Goal: Task Accomplishment & Management: Manage account settings

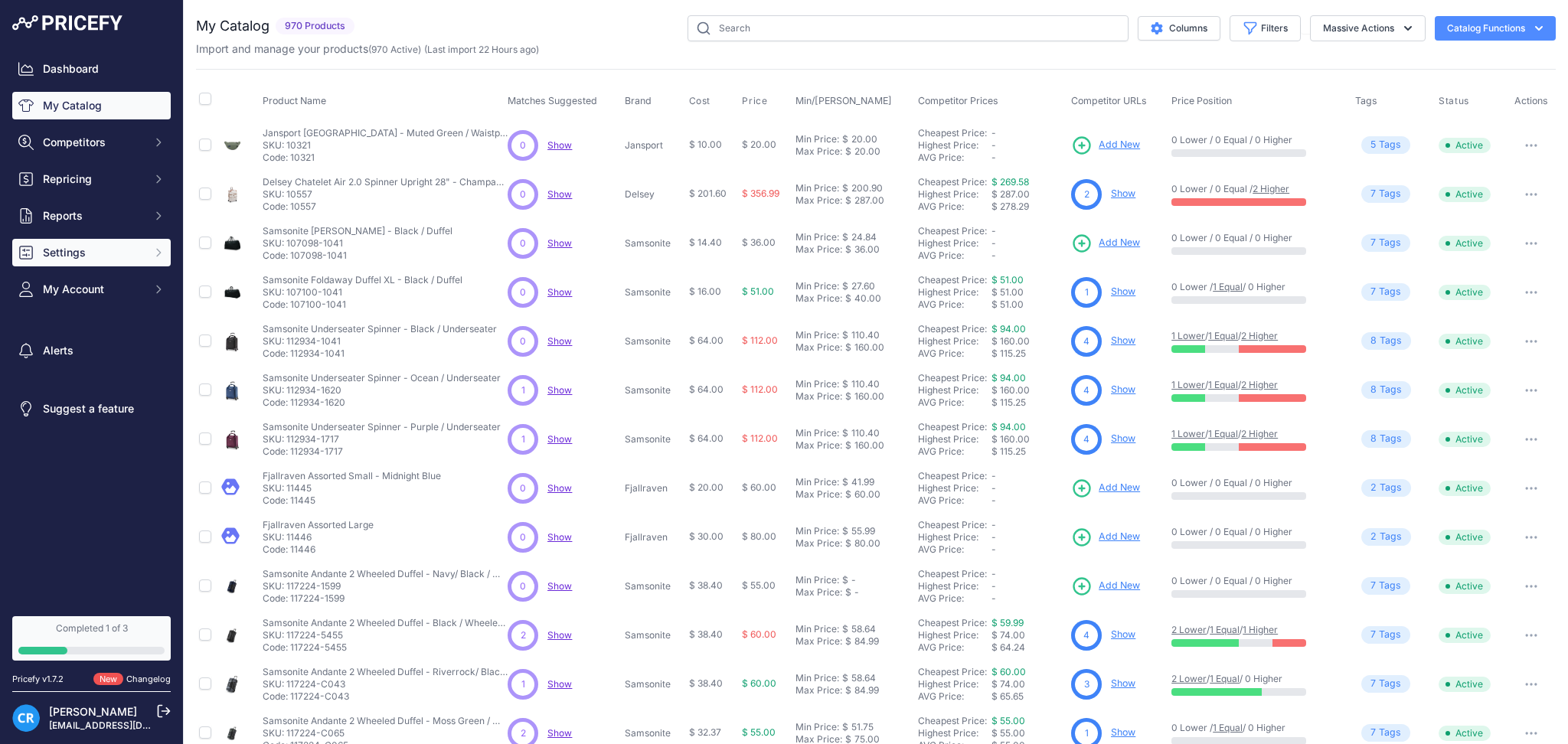
click at [125, 260] on button "Settings" at bounding box center [90, 253] width 158 height 28
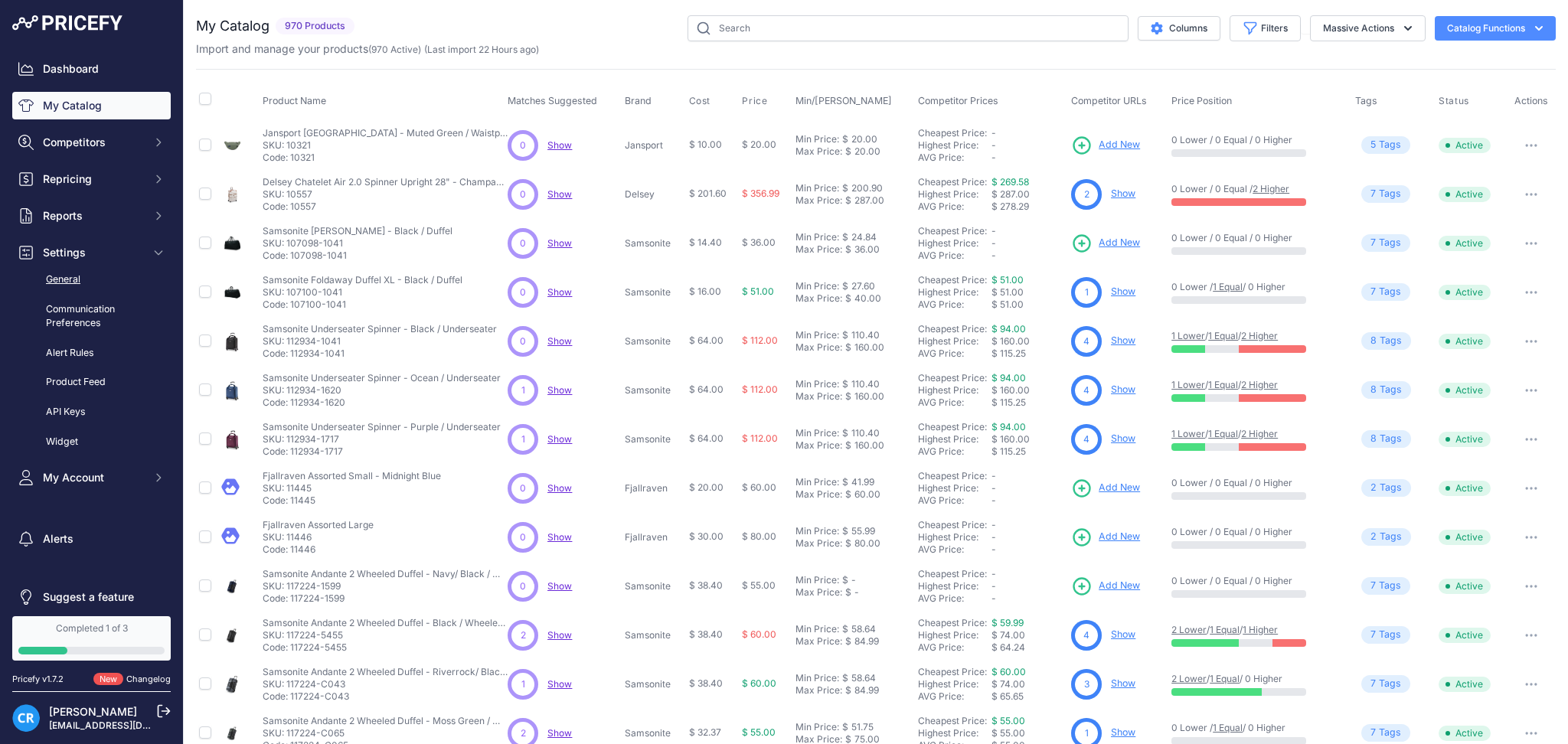
click at [75, 282] on link "General" at bounding box center [90, 280] width 158 height 27
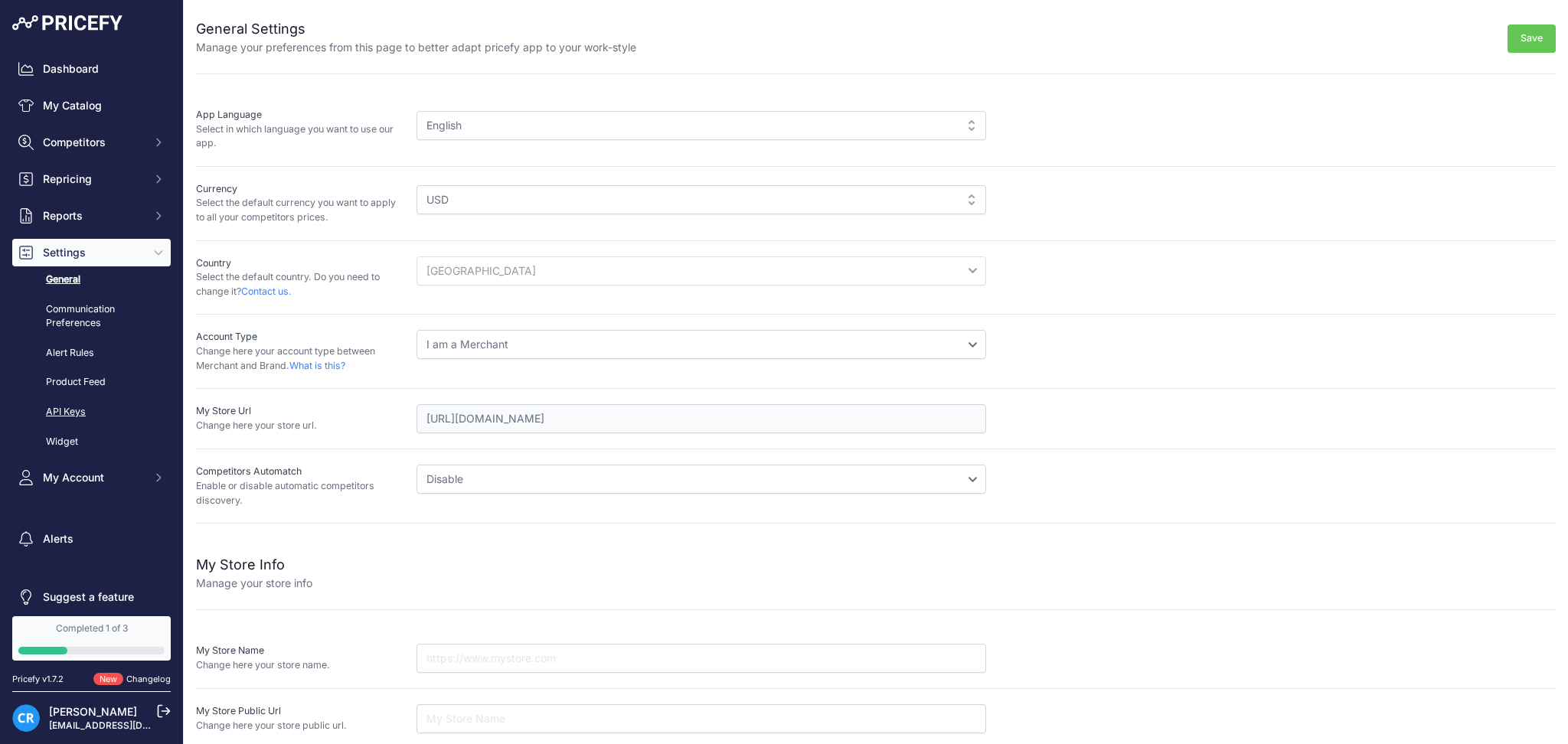
click at [77, 415] on link "API Keys" at bounding box center [90, 413] width 158 height 27
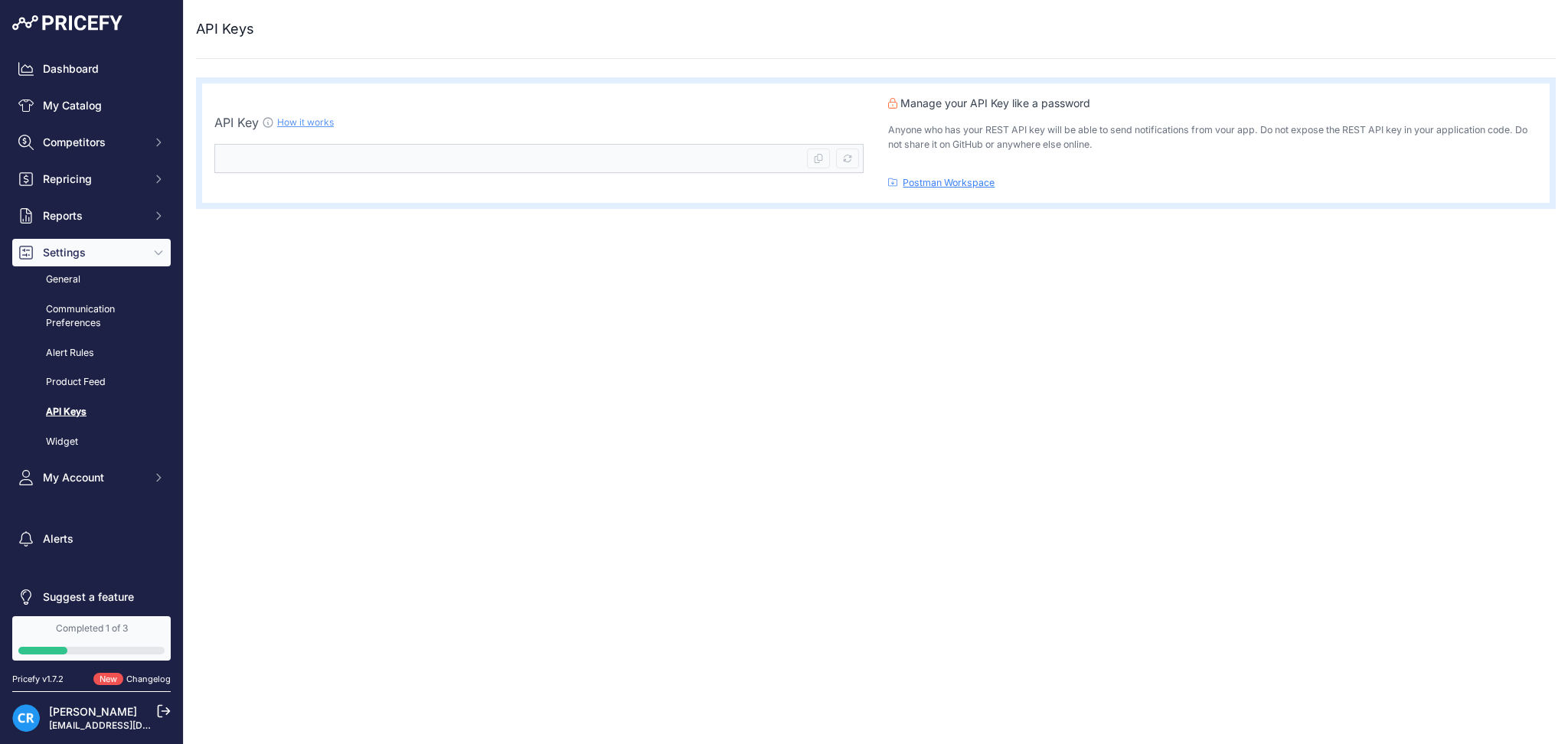
click at [446, 174] on div "API Key How it works Copy API Key" at bounding box center [538, 143] width 674 height 119
click at [843, 163] on kbd at bounding box center [847, 159] width 23 height 20
click at [152, 475] on icon "Sidebar" at bounding box center [158, 478] width 12 height 12
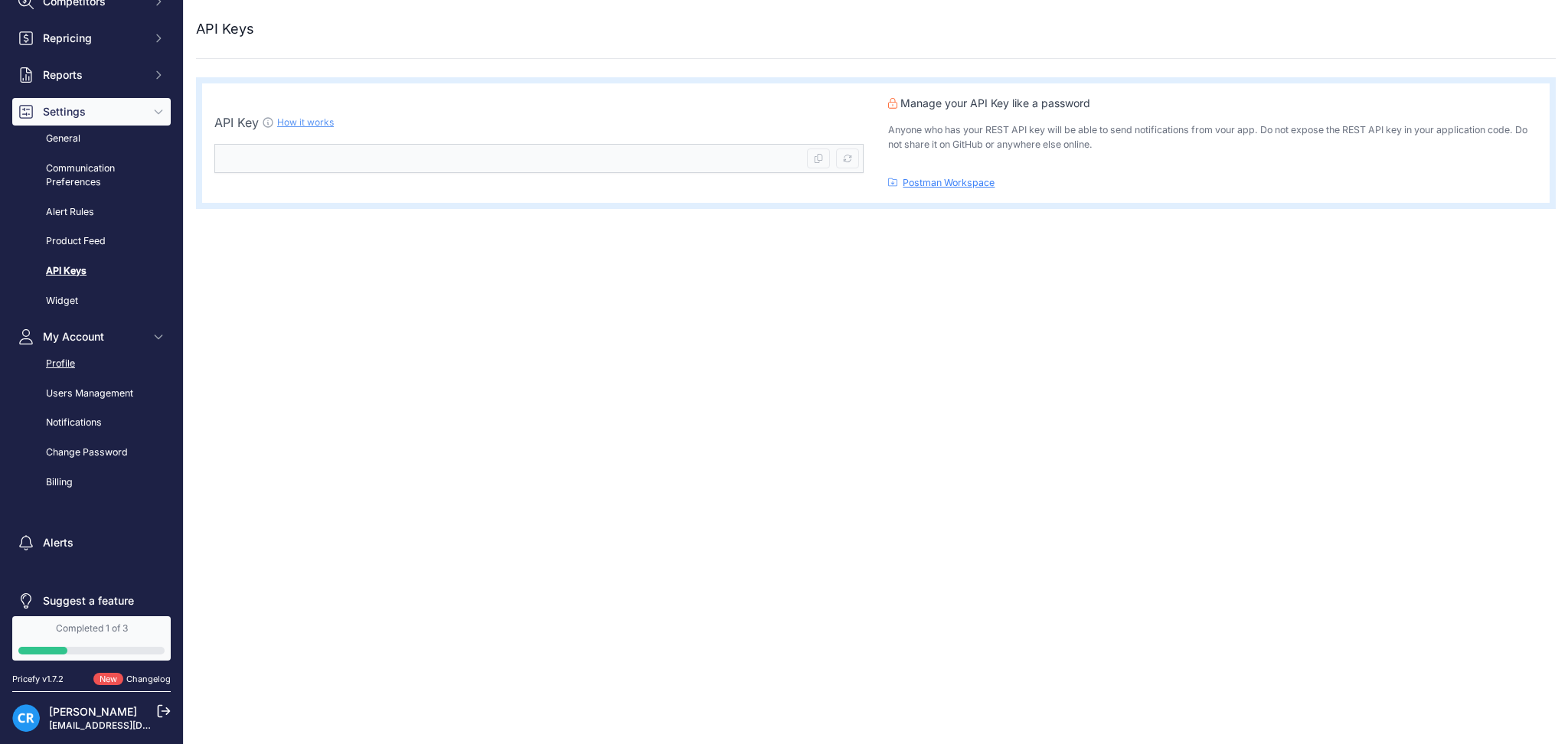
scroll to position [158, 0]
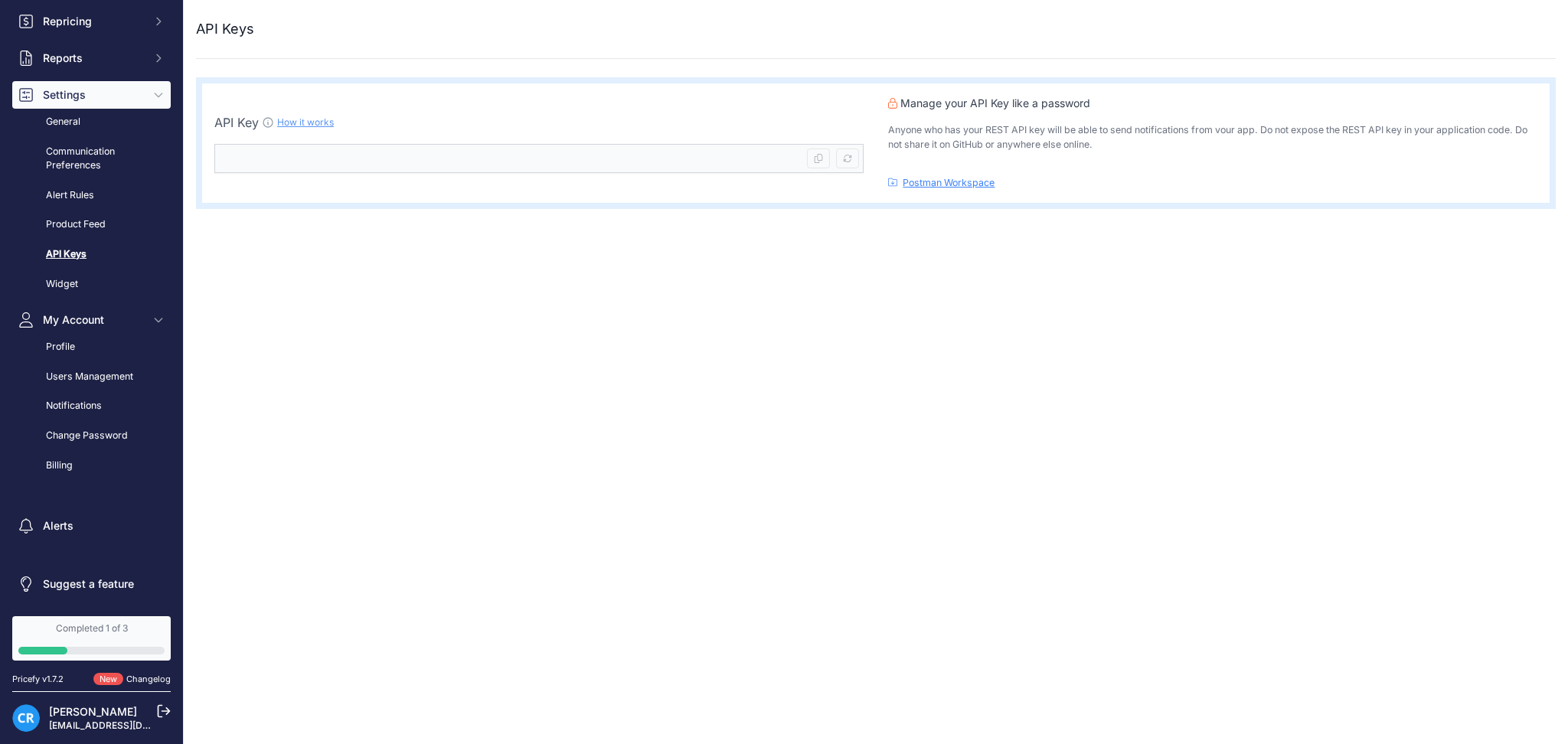
click at [924, 184] on link "Postman Workspace" at bounding box center [948, 183] width 92 height 12
click at [290, 121] on link "How it works" at bounding box center [305, 123] width 57 height 12
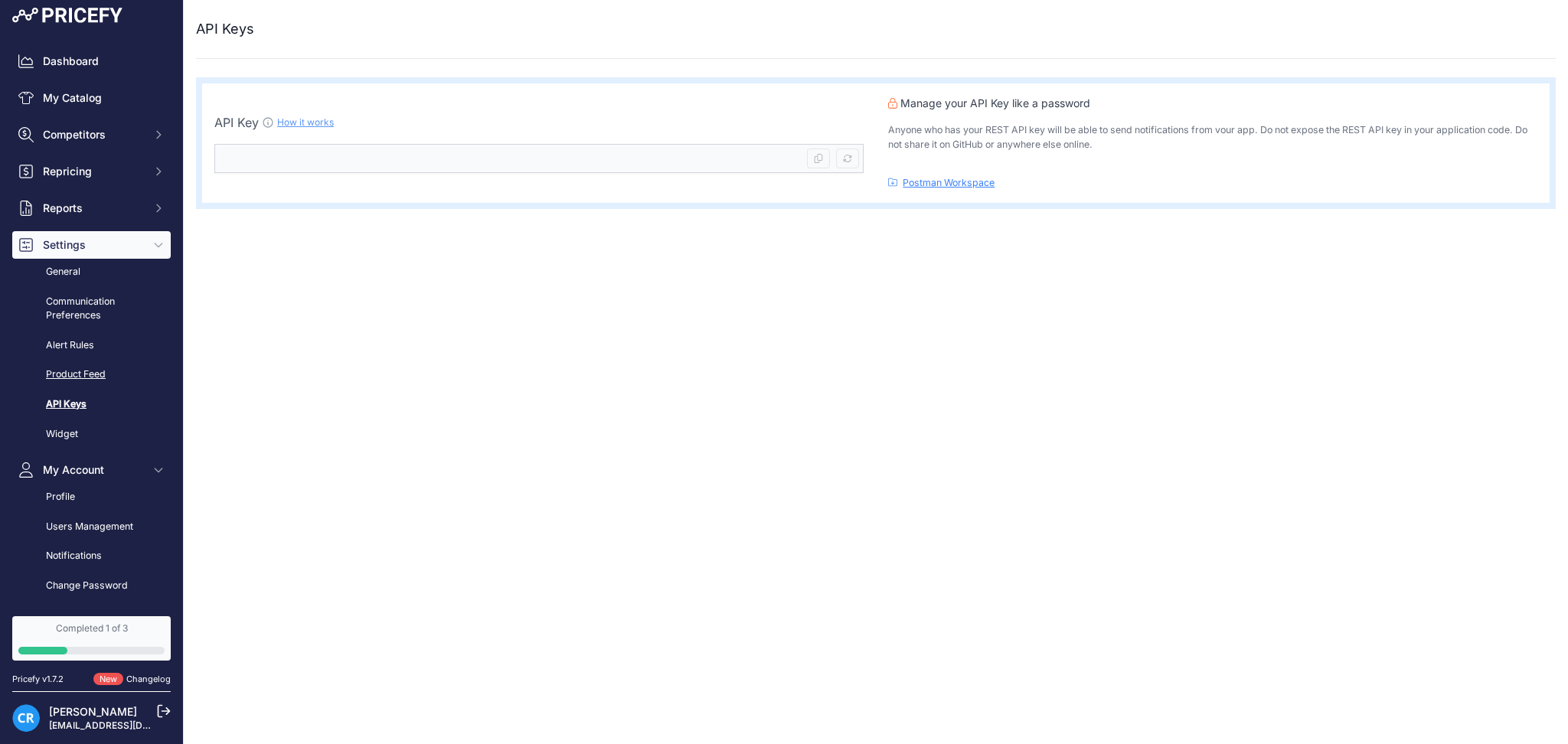
scroll to position [0, 0]
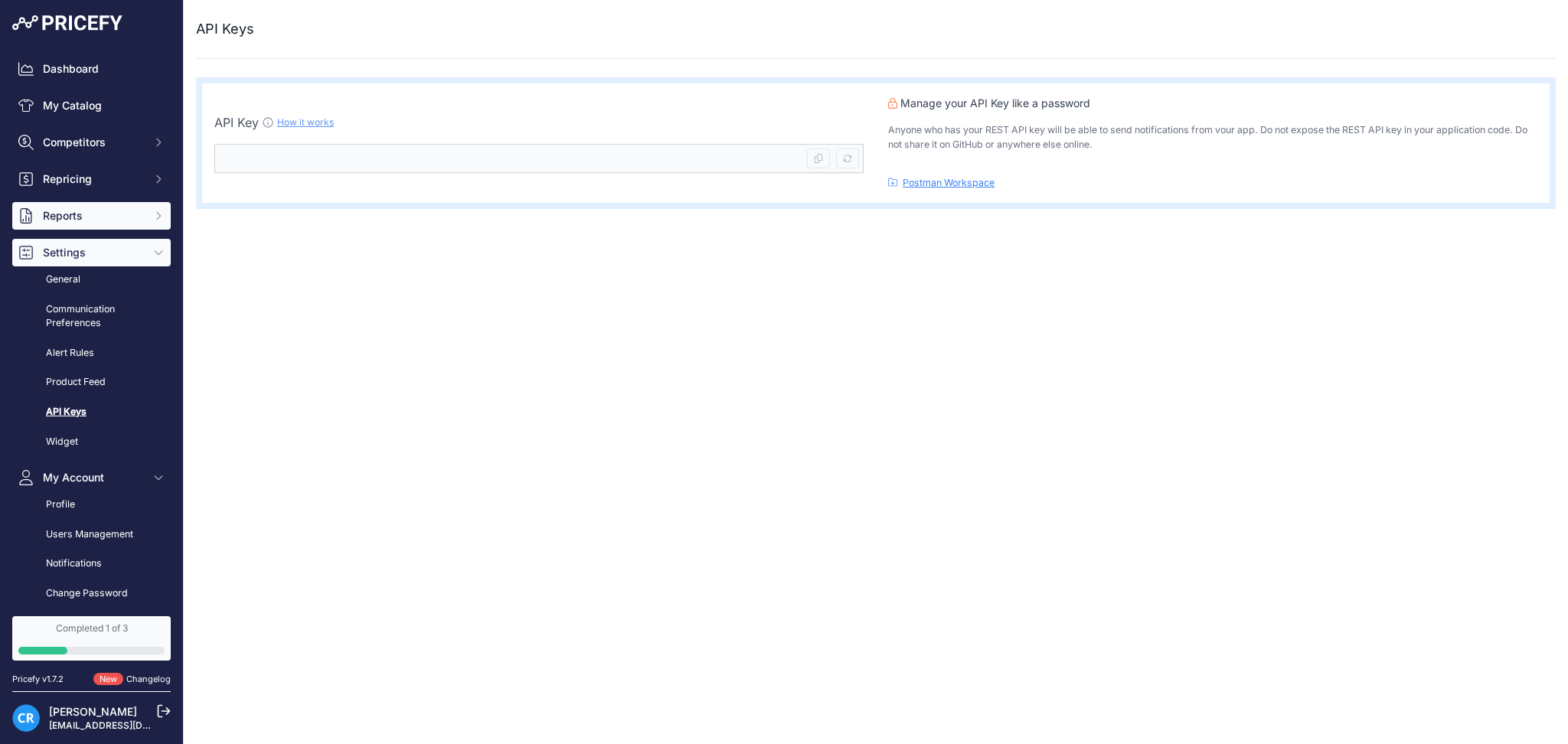
click at [65, 217] on span "Reports" at bounding box center [93, 216] width 101 height 15
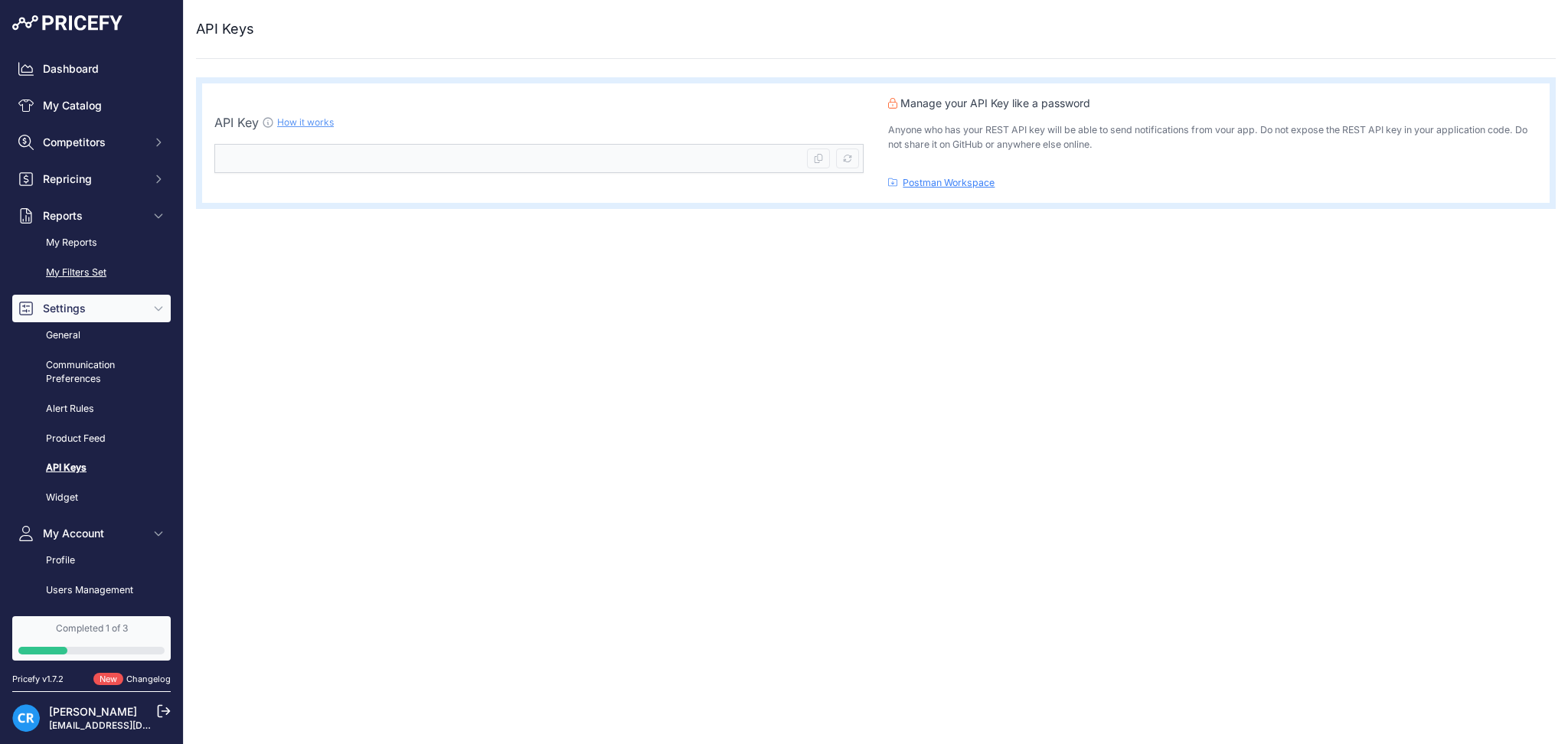
click at [101, 271] on link "My Filters Set" at bounding box center [90, 273] width 158 height 27
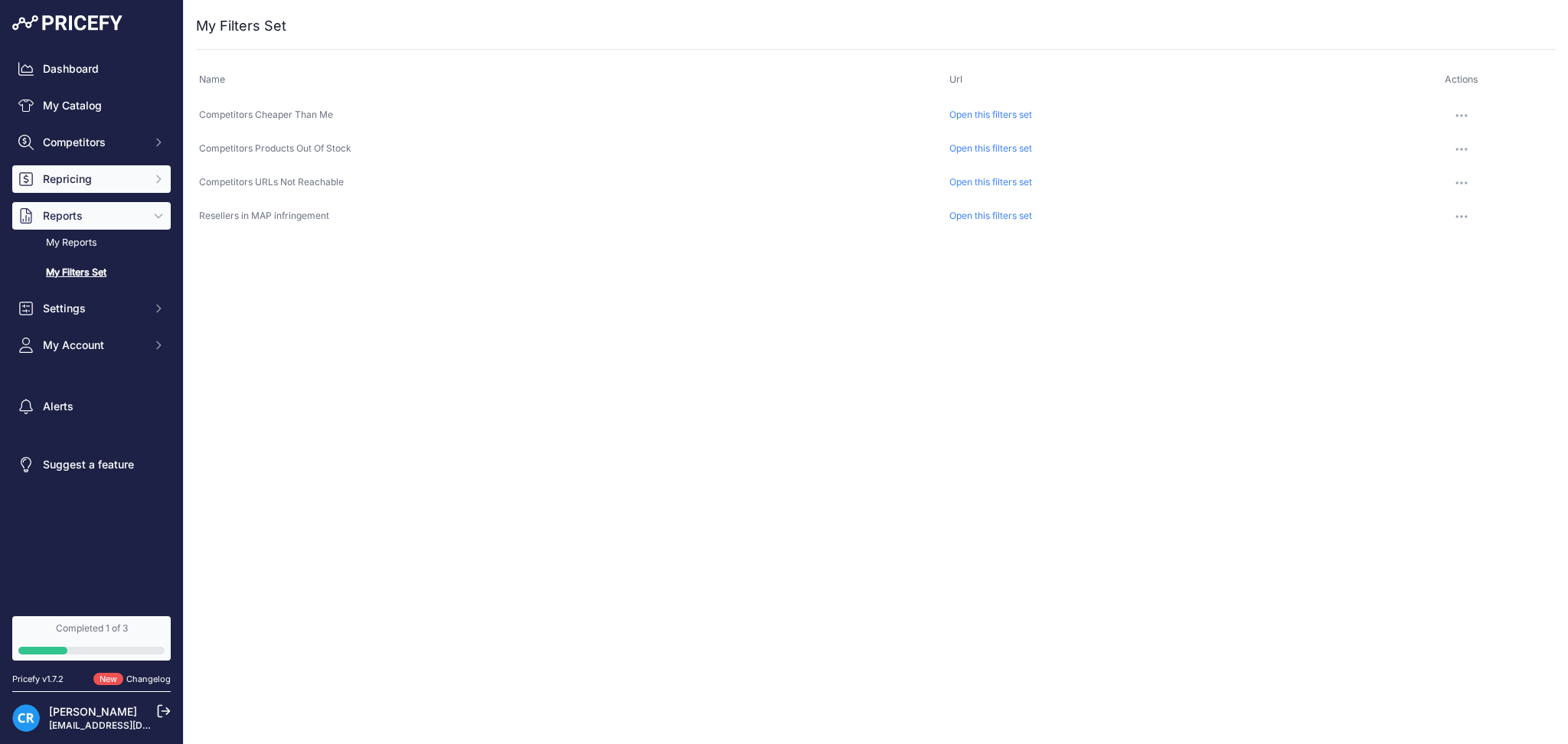
click at [140, 178] on span "Repricing" at bounding box center [93, 179] width 101 height 15
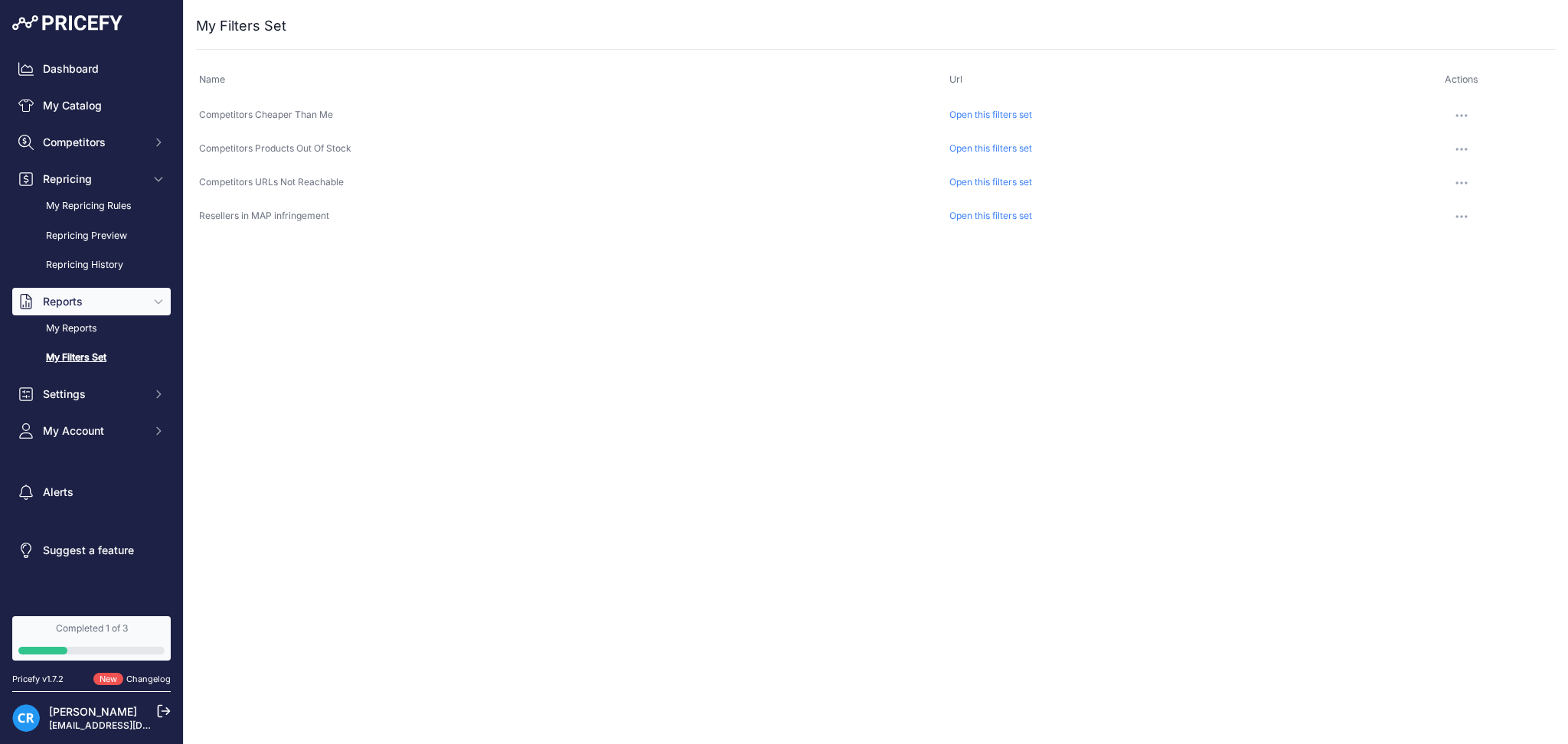
click at [138, 300] on span "Reports" at bounding box center [93, 302] width 101 height 15
click at [117, 200] on link "My Repricing Rules" at bounding box center [90, 206] width 158 height 27
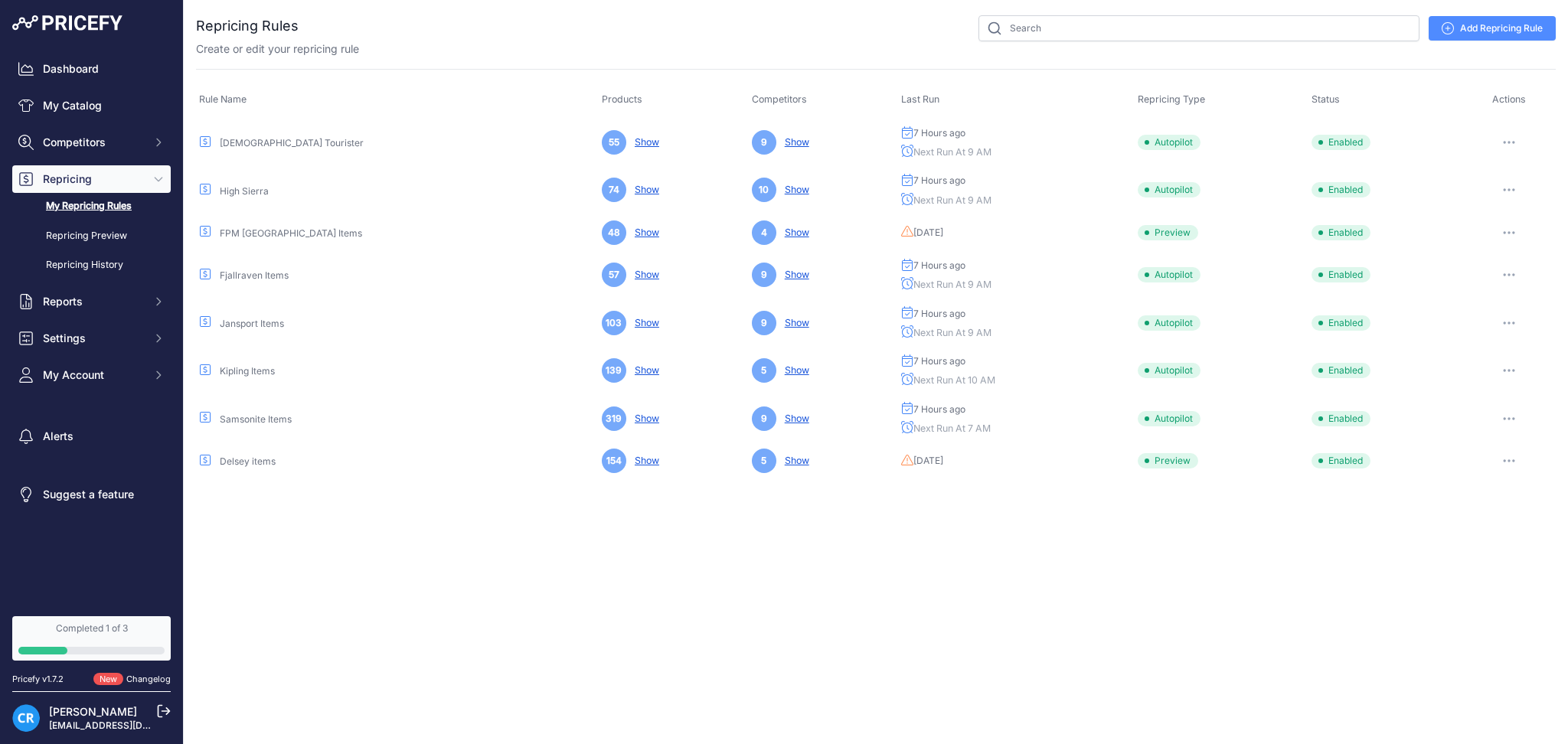
click at [629, 140] on link "Show" at bounding box center [644, 142] width 30 height 12
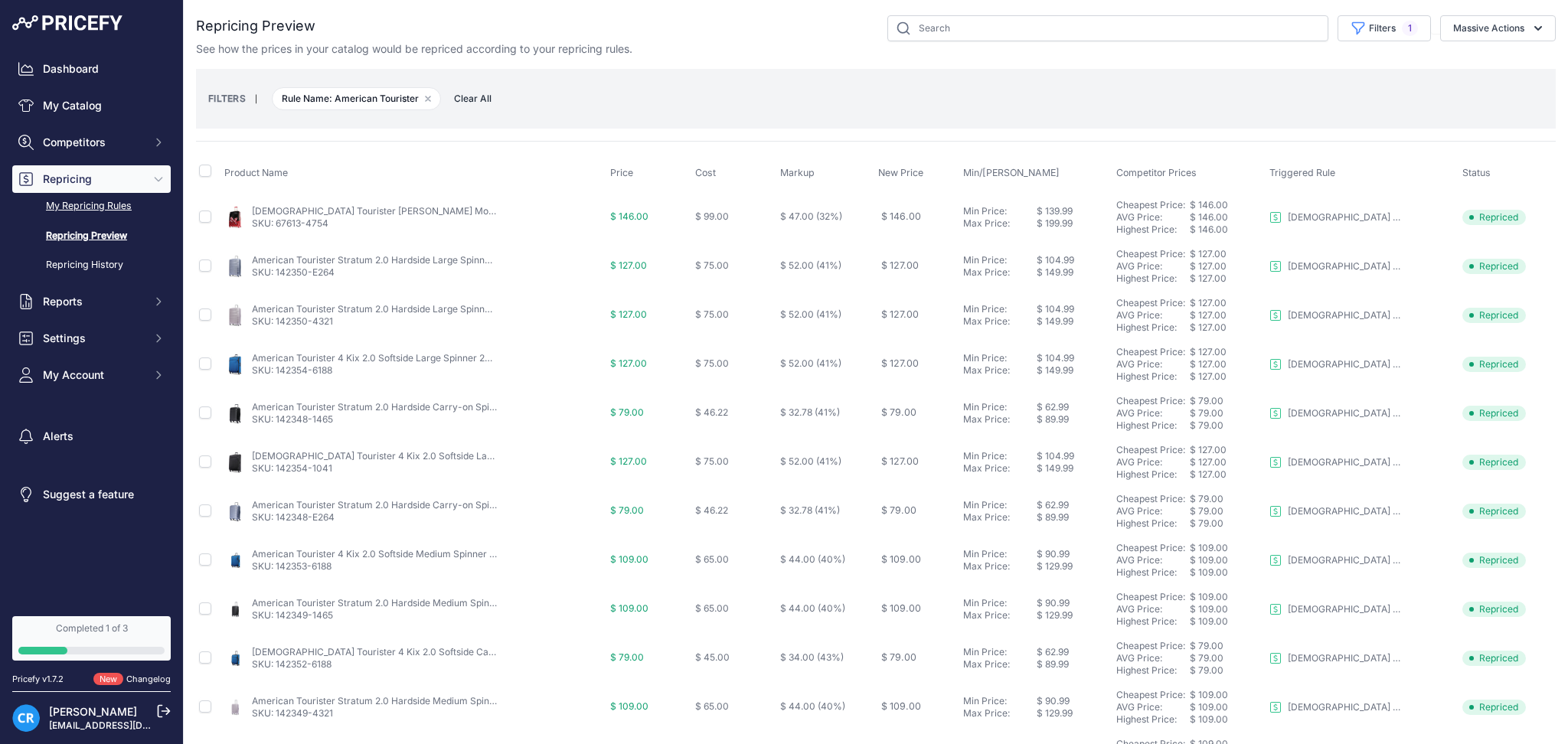
click at [96, 207] on link "My Repricing Rules" at bounding box center [90, 206] width 158 height 27
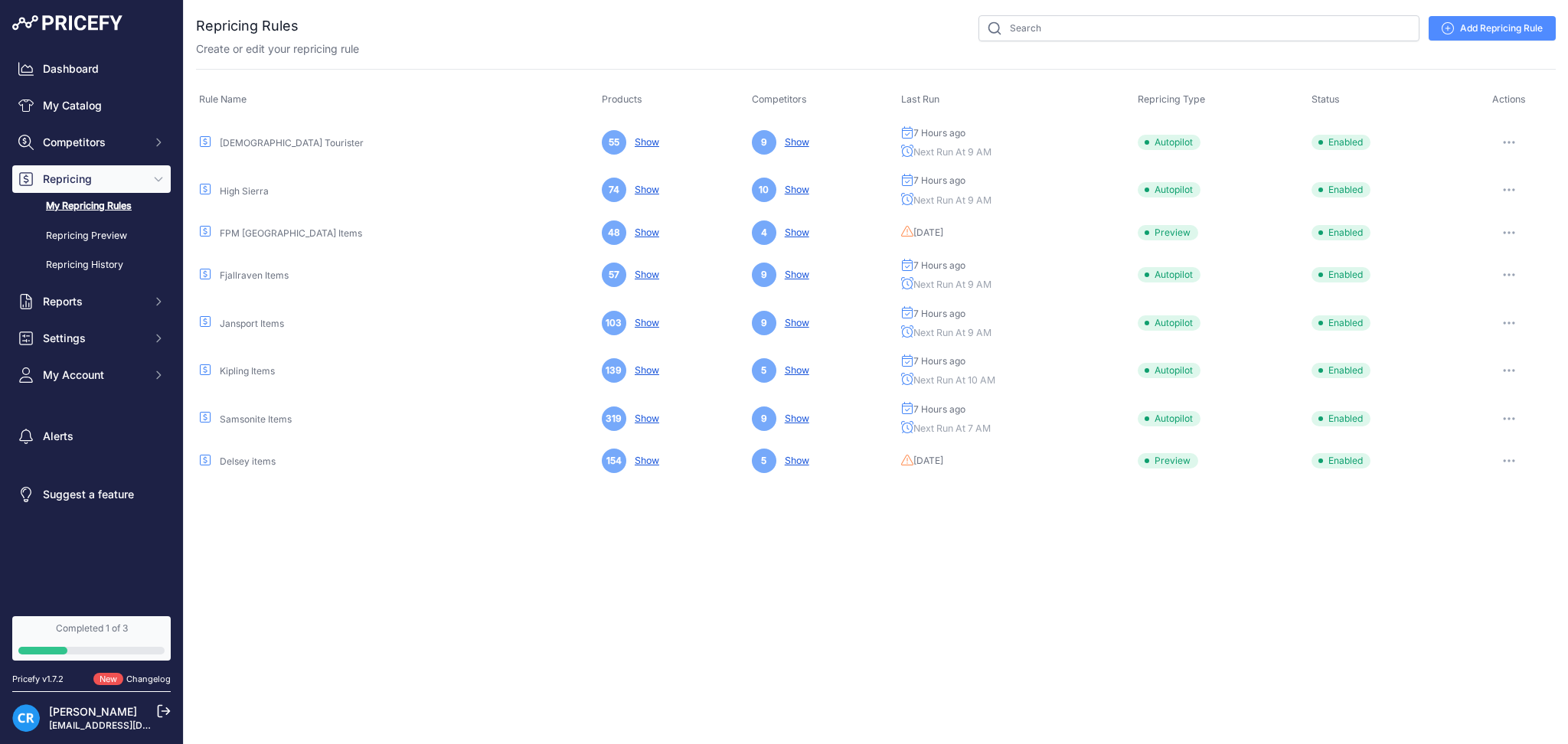
click at [1500, 139] on button "button" at bounding box center [1509, 142] width 30 height 21
click at [1500, 170] on link "Edit" at bounding box center [1504, 174] width 98 height 25
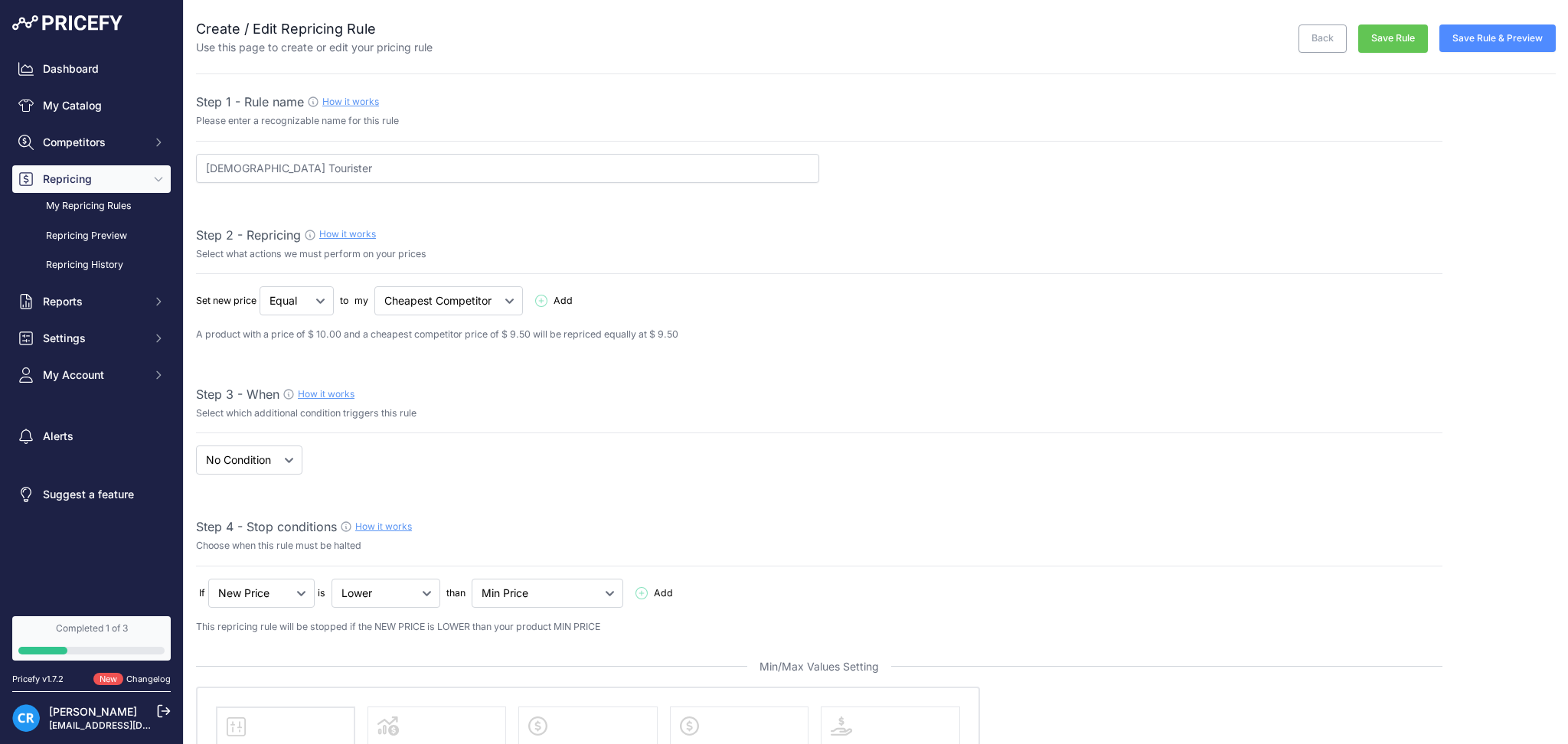
select select "9"
click at [1298, 32] on link "Back" at bounding box center [1322, 39] width 48 height 29
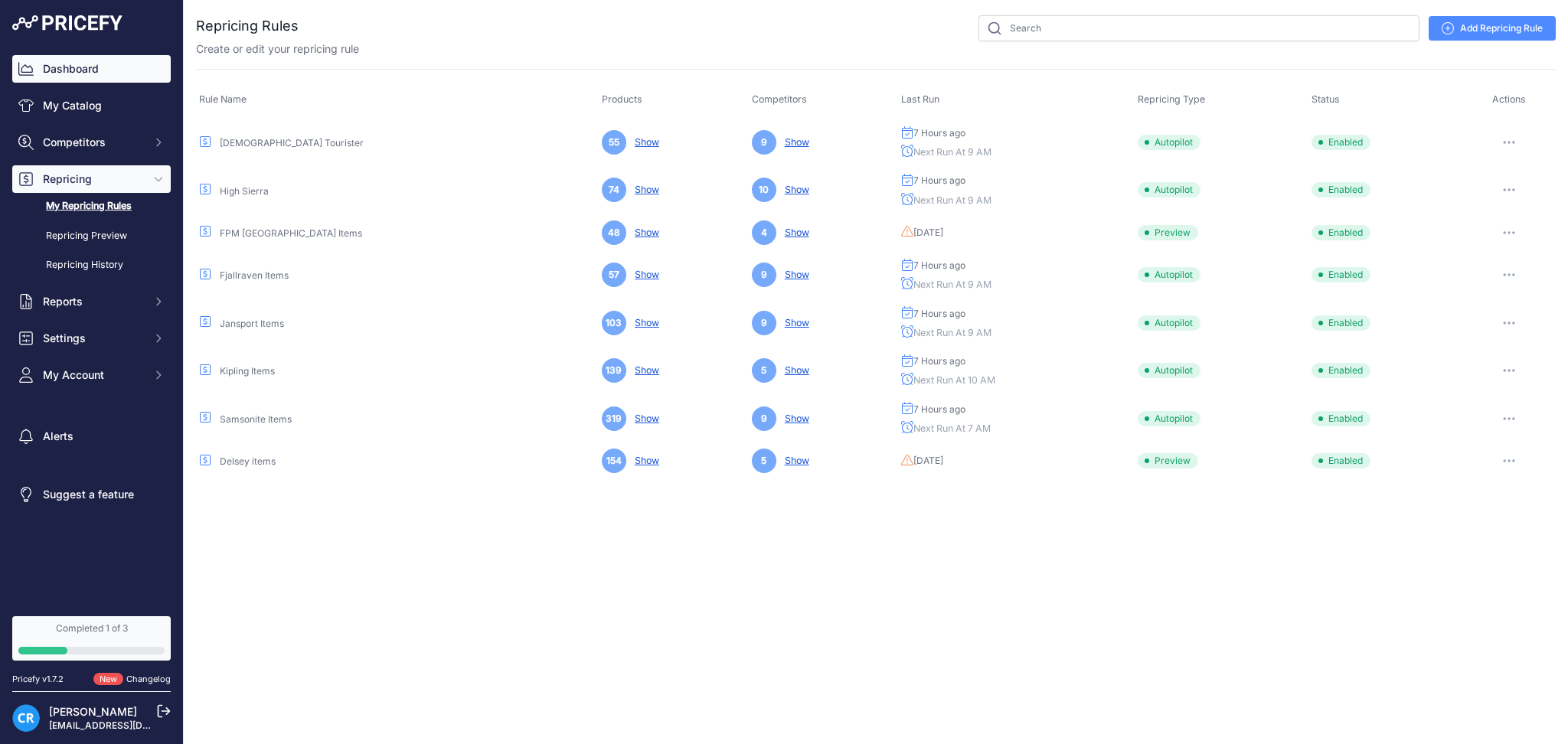
click at [107, 67] on link "Dashboard" at bounding box center [90, 68] width 158 height 28
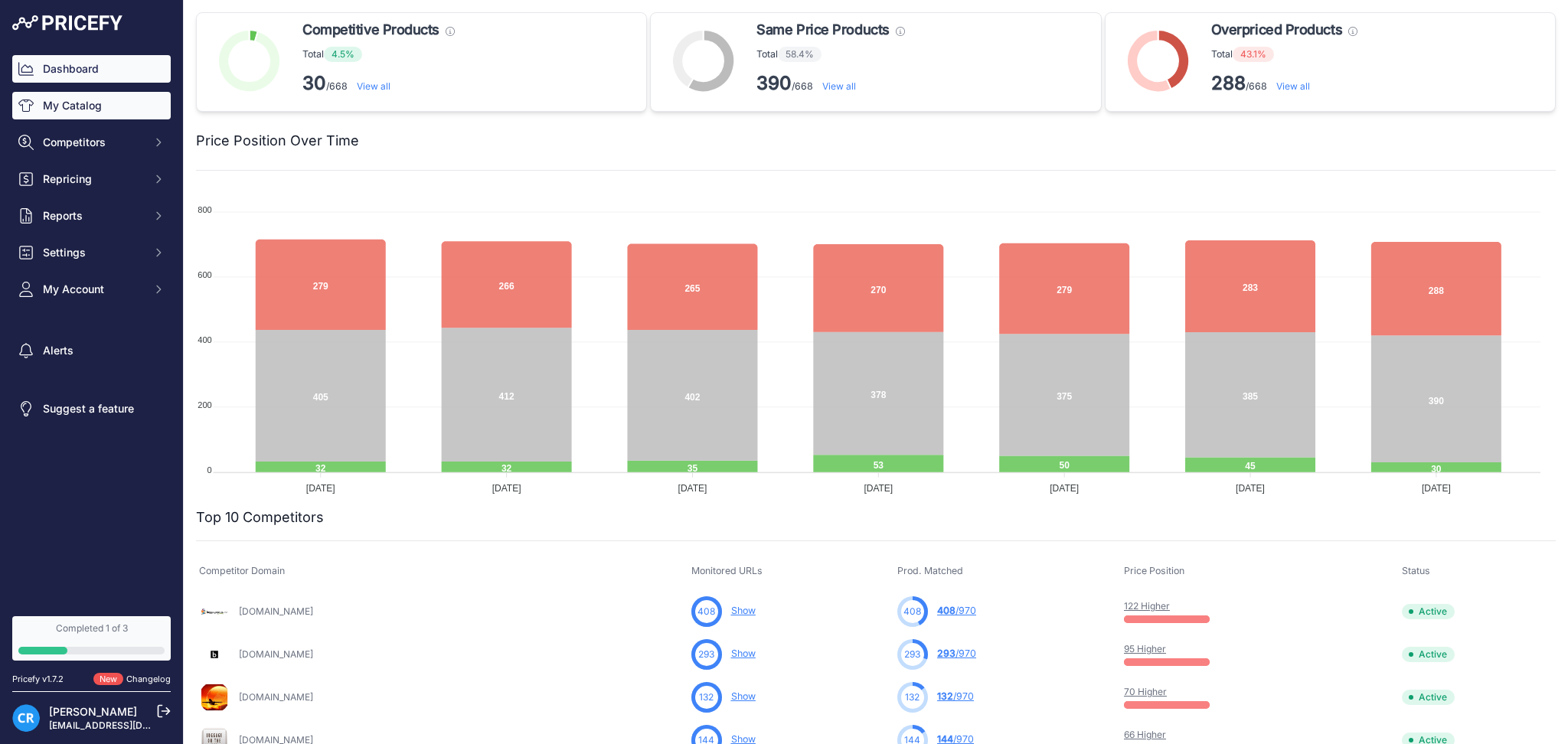
click at [81, 99] on link "My Catalog" at bounding box center [90, 106] width 158 height 28
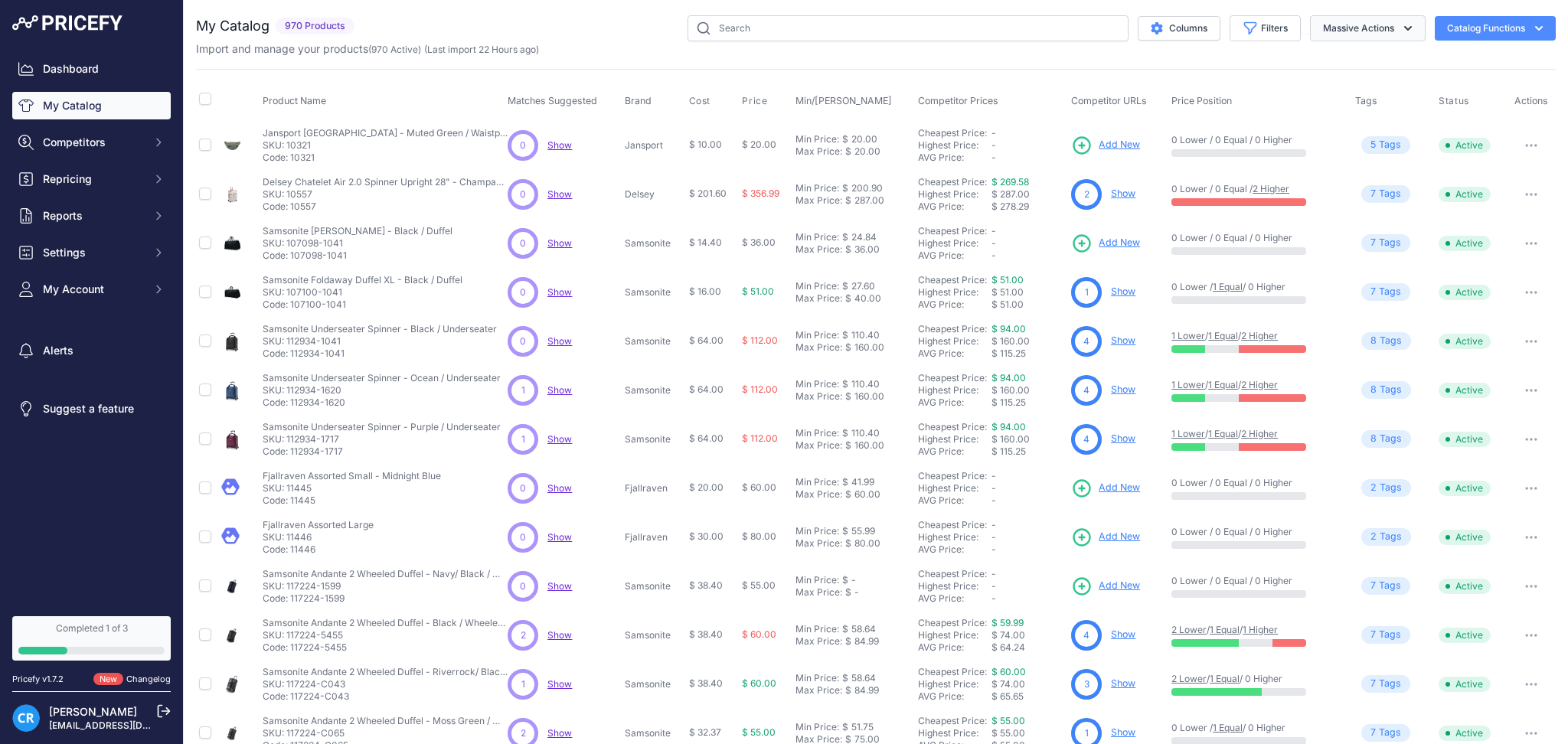
click at [1380, 35] on button "Massive Actions" at bounding box center [1368, 28] width 116 height 26
click at [1500, 51] on div "Import and manage your products ( 970 Active ) (Last import 22 Hours ago)" at bounding box center [876, 49] width 1360 height 15
click at [1494, 25] on button "Catalog Functions" at bounding box center [1494, 28] width 121 height 25
click at [1418, 87] on div "Export" at bounding box center [1468, 88] width 172 height 28
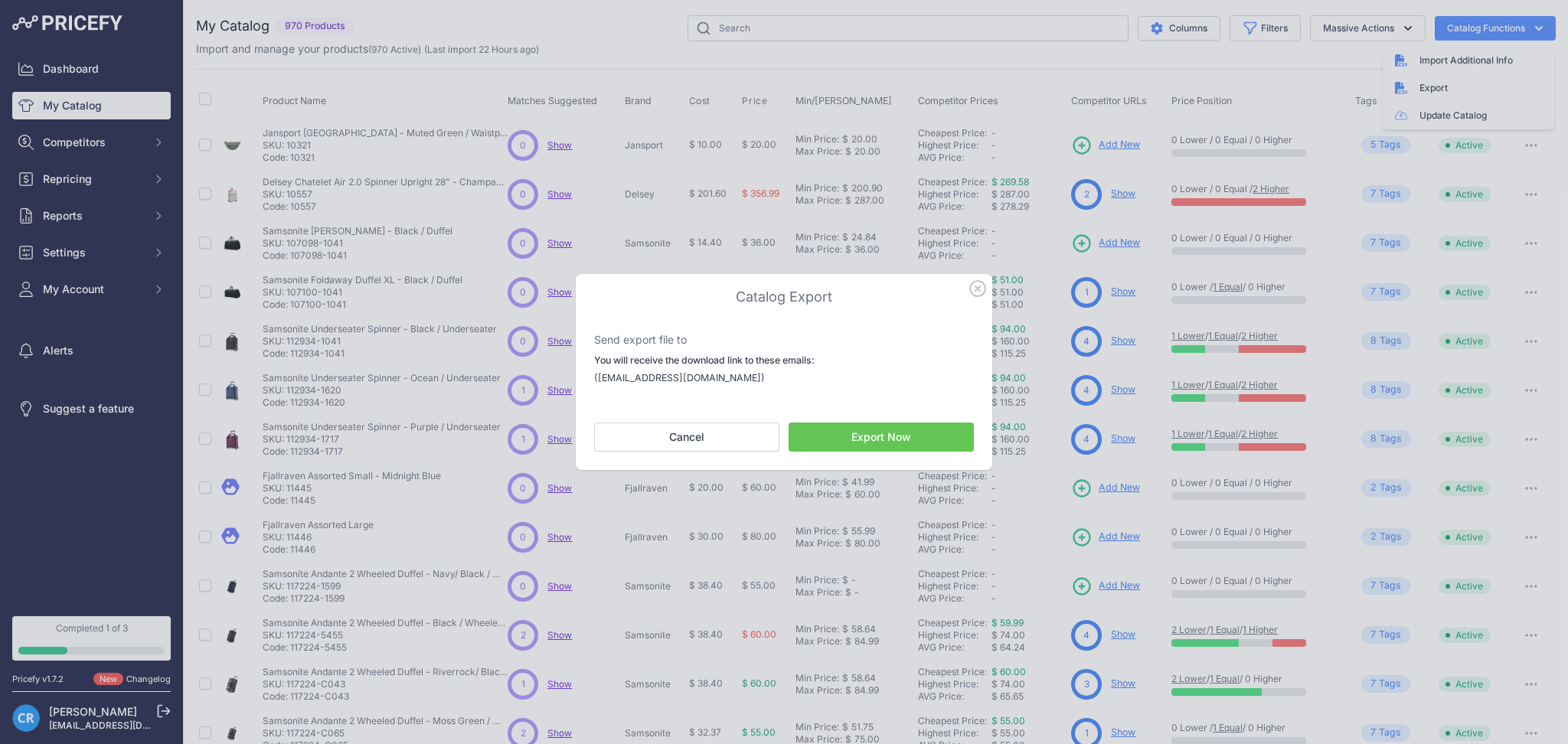
click at [924, 440] on button "Export Now" at bounding box center [881, 437] width 185 height 29
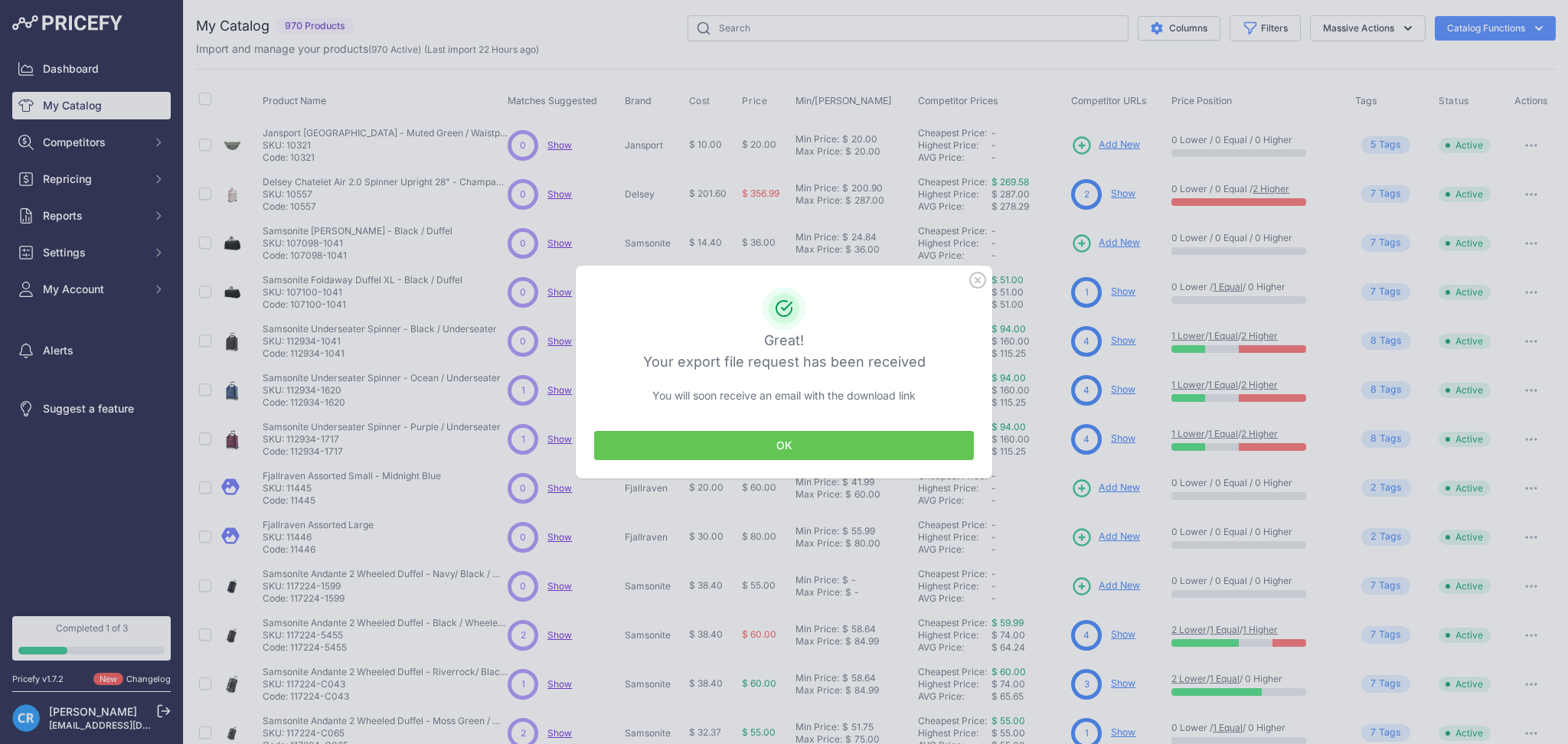
click at [863, 441] on button "OK" at bounding box center [784, 446] width 380 height 29
